Goal: Task Accomplishment & Management: Manage account settings

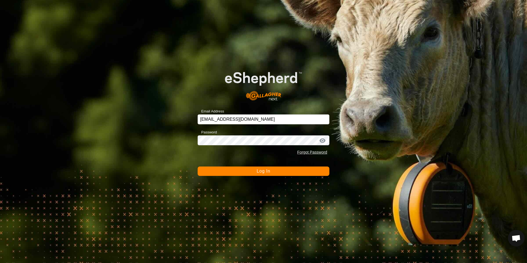
click at [268, 171] on span "Log In" at bounding box center [264, 171] width 14 height 5
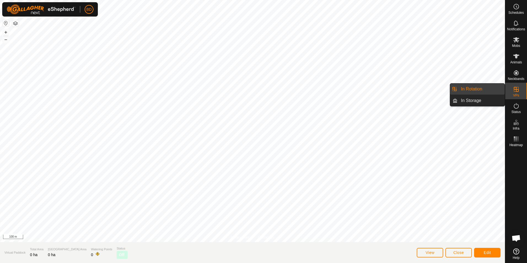
drag, startPoint x: 505, startPoint y: 90, endPoint x: 480, endPoint y: 87, distance: 24.8
click at [480, 87] on link "In Rotation" at bounding box center [481, 89] width 47 height 11
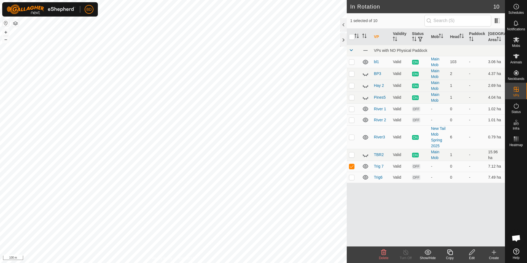
click at [383, 252] on icon at bounding box center [384, 252] width 7 height 7
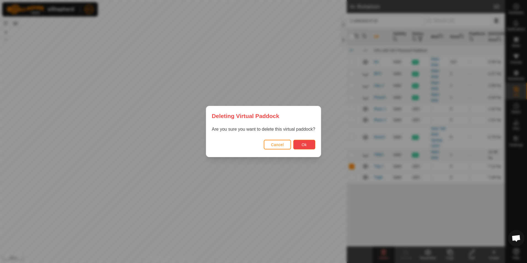
click at [303, 145] on span "Ok" at bounding box center [304, 145] width 5 height 4
checkbox input "false"
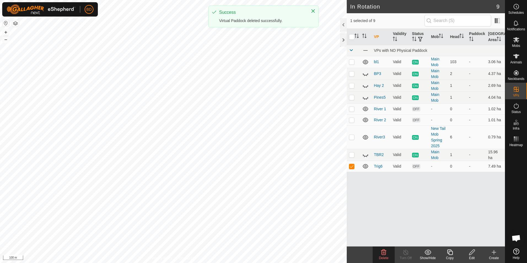
click at [386, 255] on icon at bounding box center [384, 252] width 7 height 7
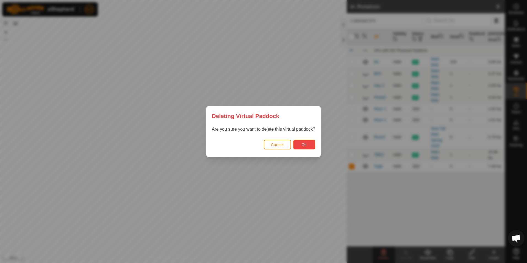
click at [306, 146] on span "Ok" at bounding box center [304, 145] width 5 height 4
checkbox input "false"
